Goal: Consume media (video, audio): Consume media (video, audio)

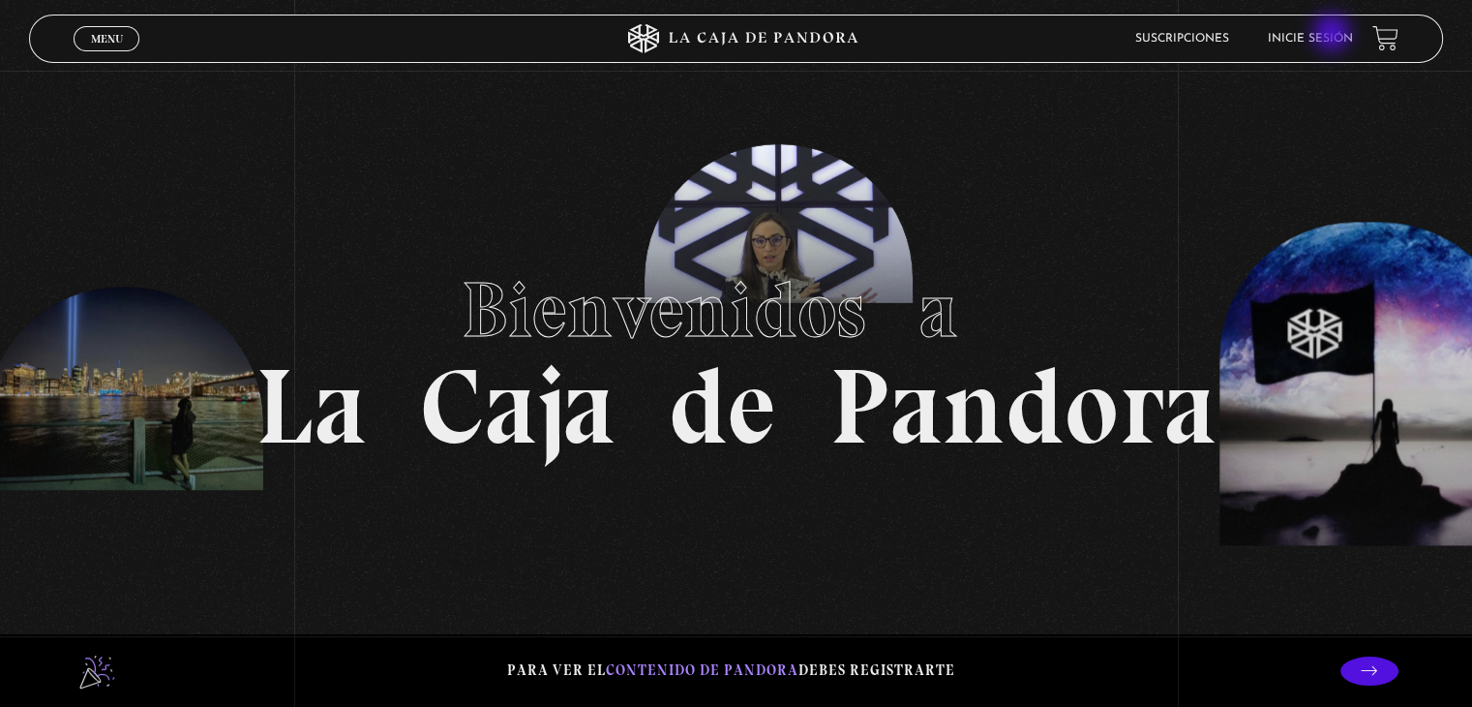
click at [1334, 35] on link "Inicie sesión" at bounding box center [1310, 39] width 85 height 12
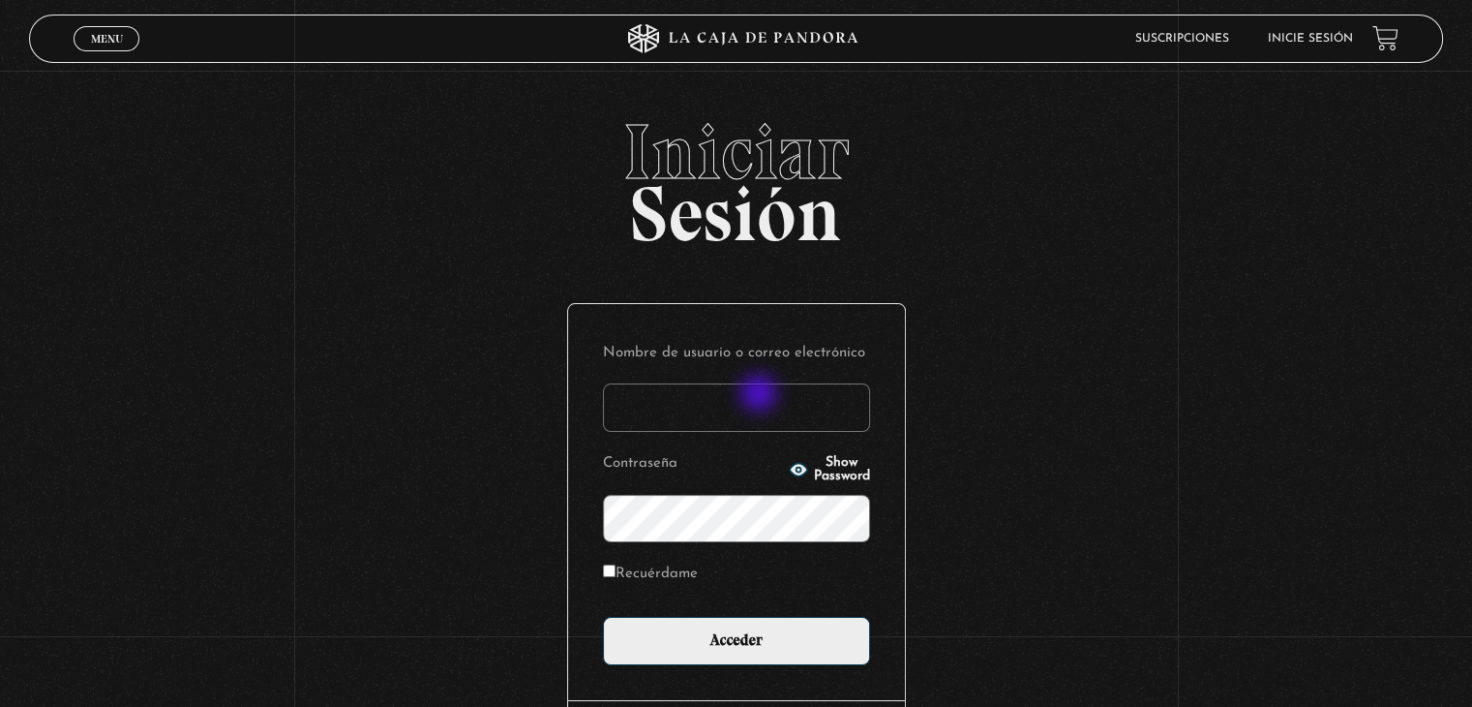
click at [761, 395] on input "Nombre de usuario o correo electrónico" at bounding box center [736, 407] width 267 height 48
type input "Raquel.ulatec@gmail.com"
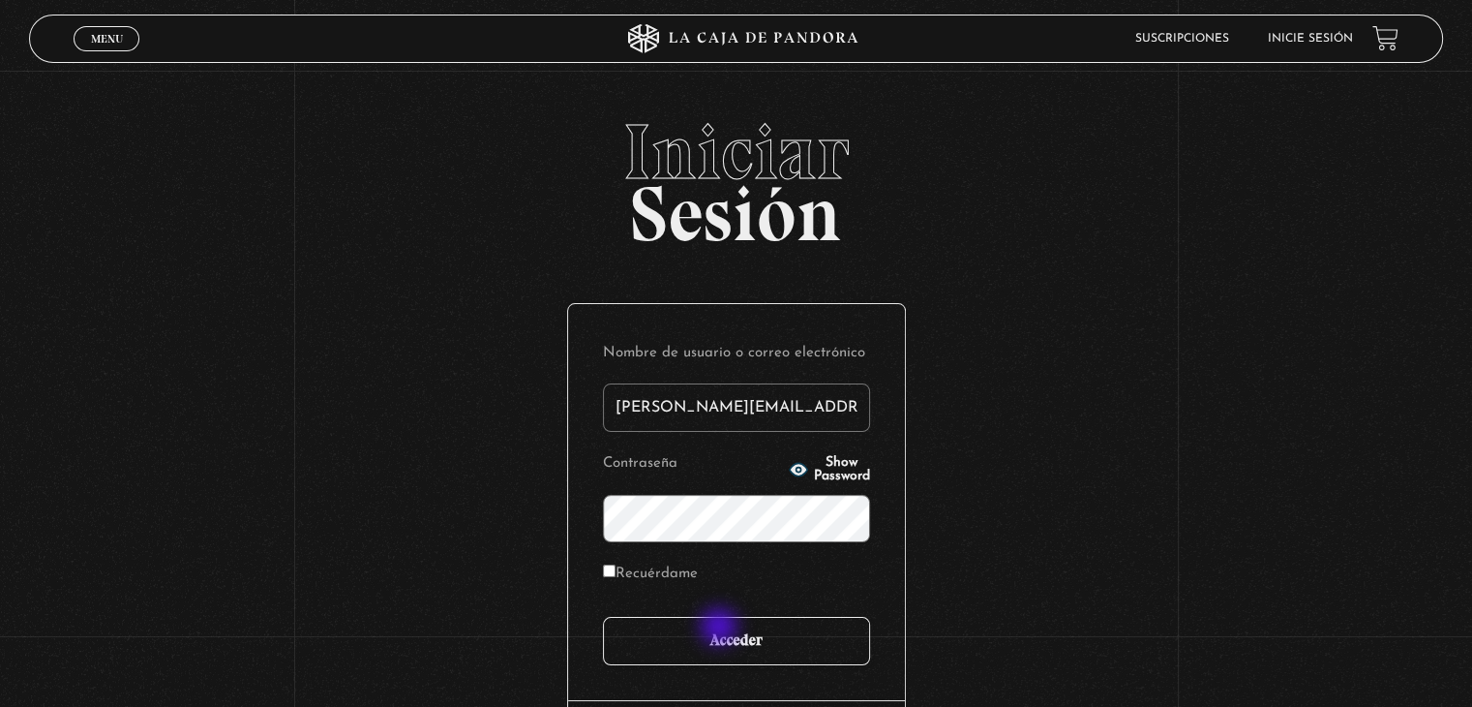
click at [721, 628] on input "Acceder" at bounding box center [736, 641] width 267 height 48
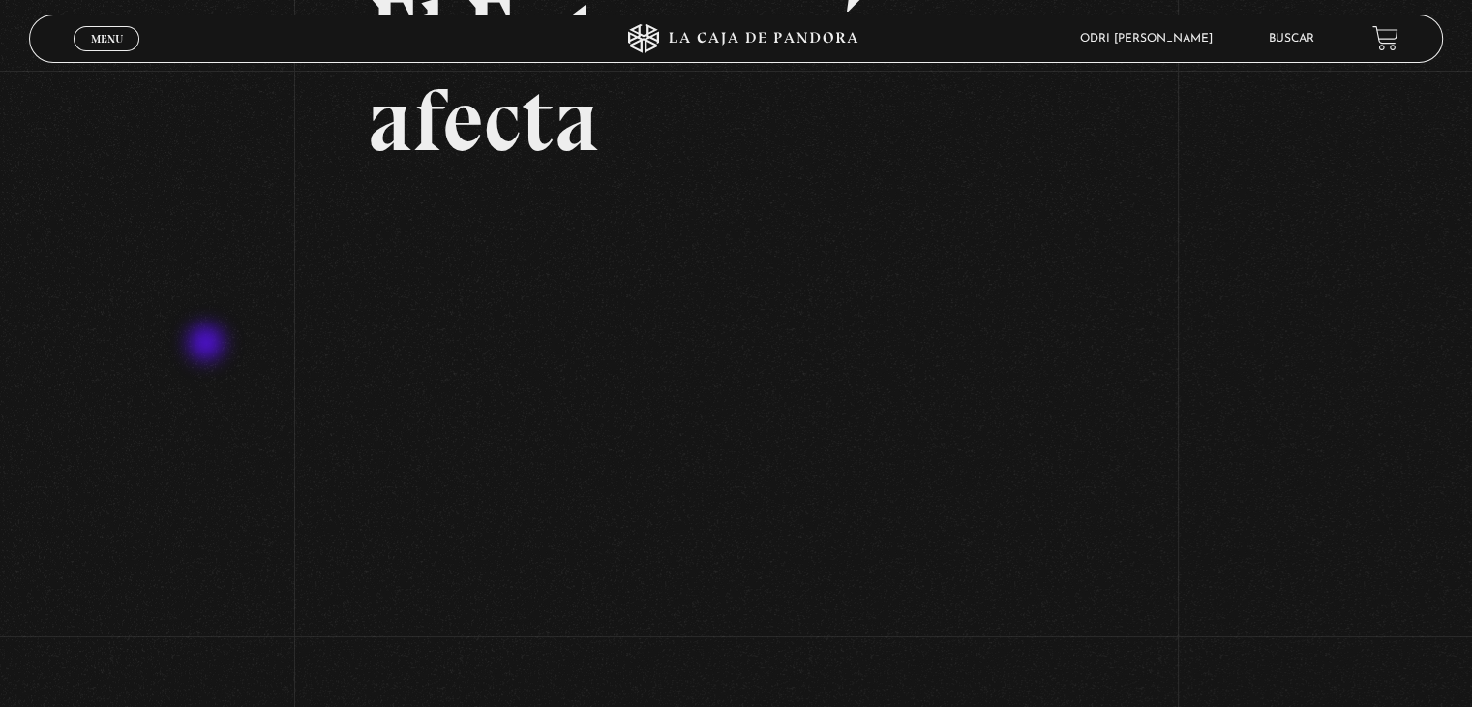
scroll to position [290, 0]
